Goal: Navigation & Orientation: Find specific page/section

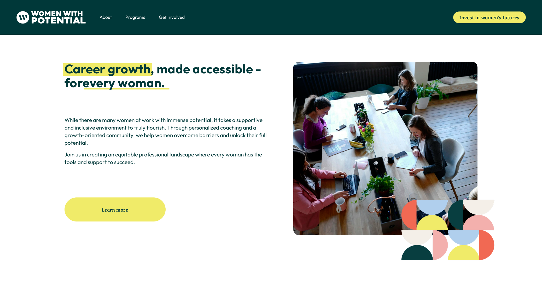
click at [0, 0] on span "The Table" at bounding box center [0, 0] width 0 height 0
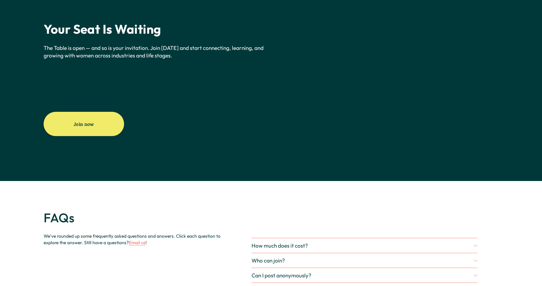
scroll to position [1514, 0]
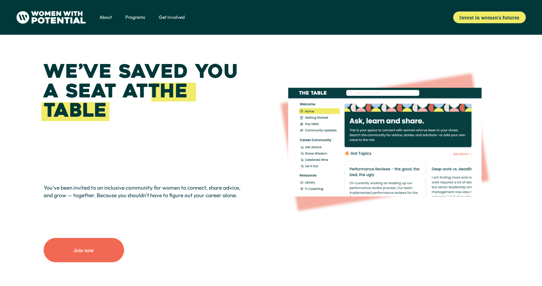
scroll to position [26, 0]
